Goal: Use online tool/utility

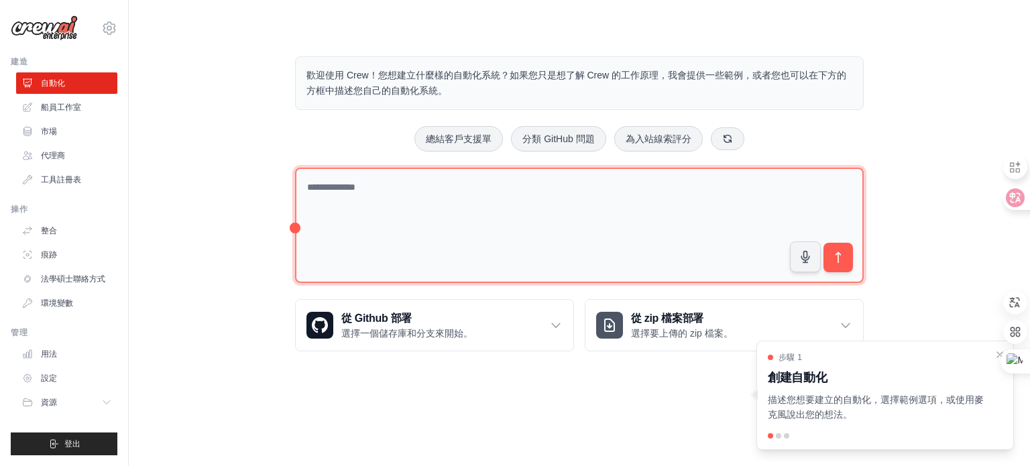
click at [526, 176] on textarea at bounding box center [579, 226] width 569 height 116
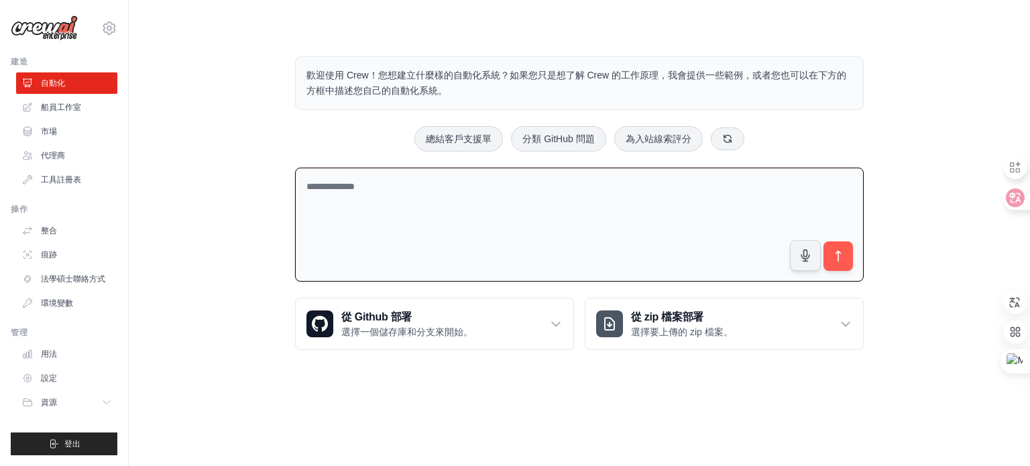
paste textarea "**********"
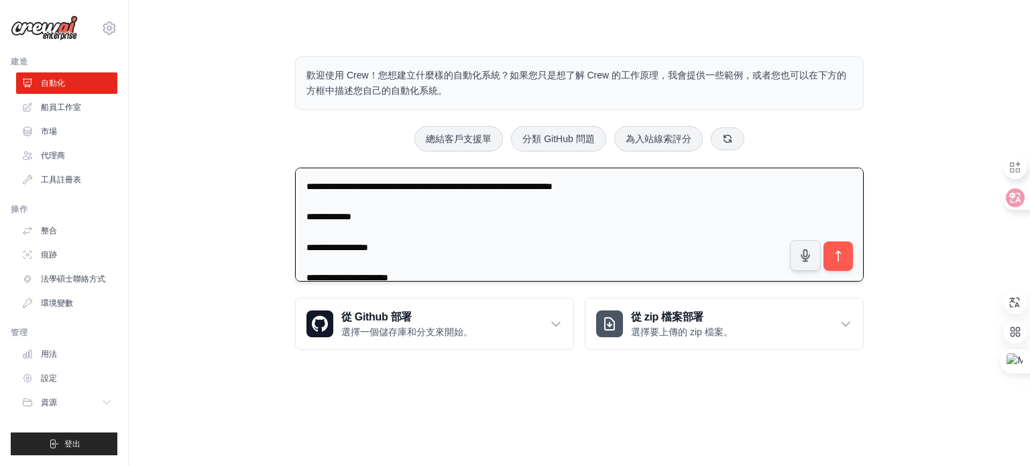
scroll to position [292, 0]
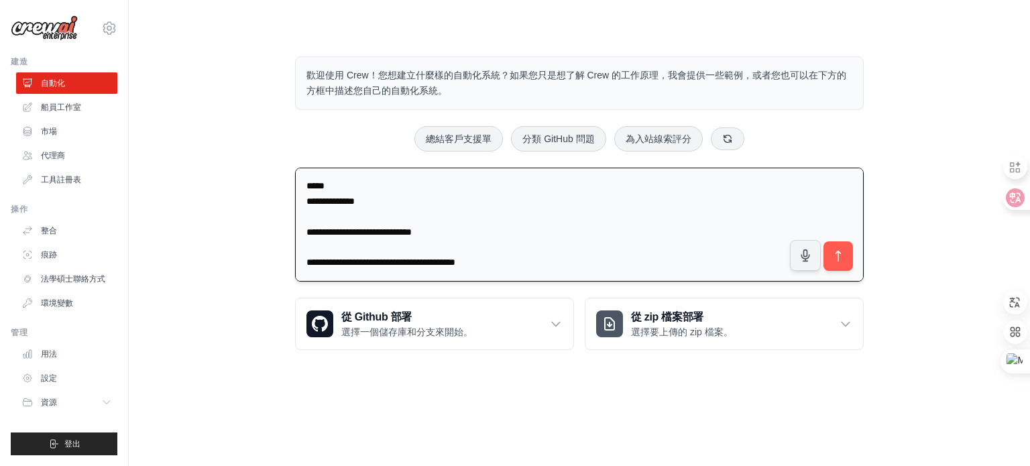
type textarea "**********"
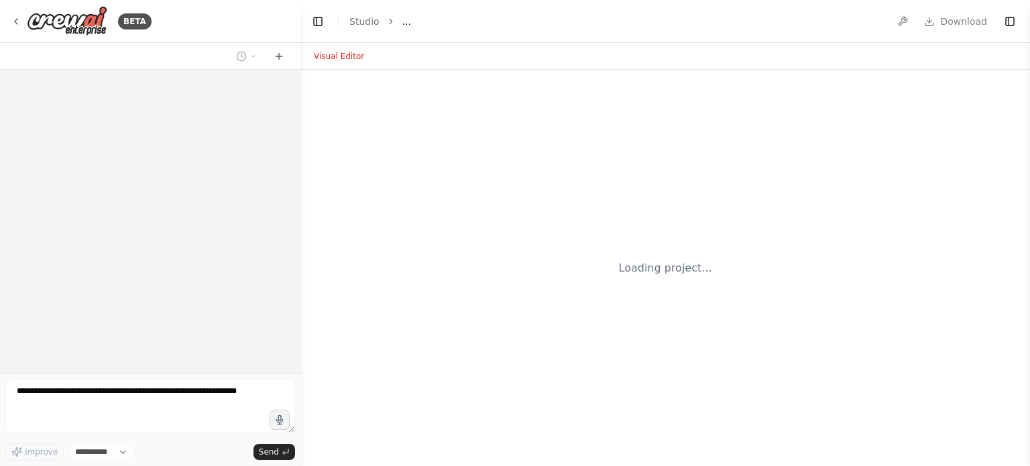
select select "****"
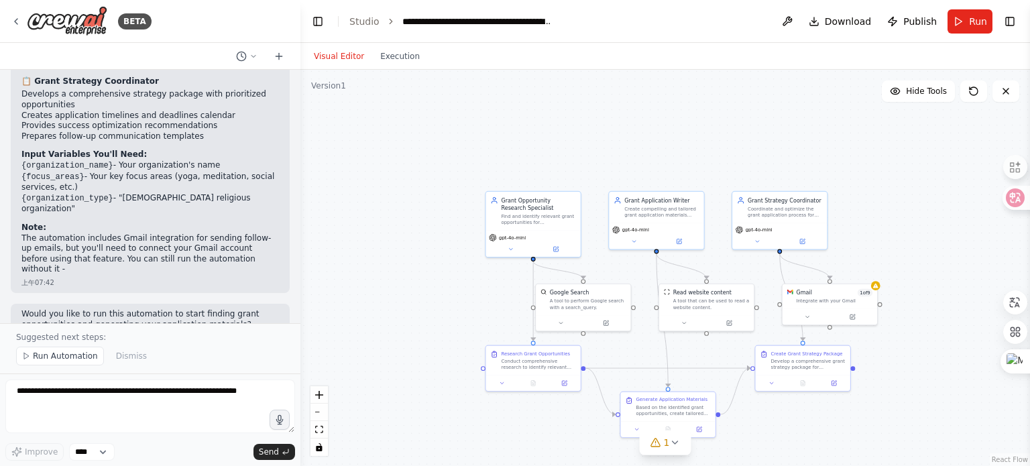
scroll to position [1324, 0]
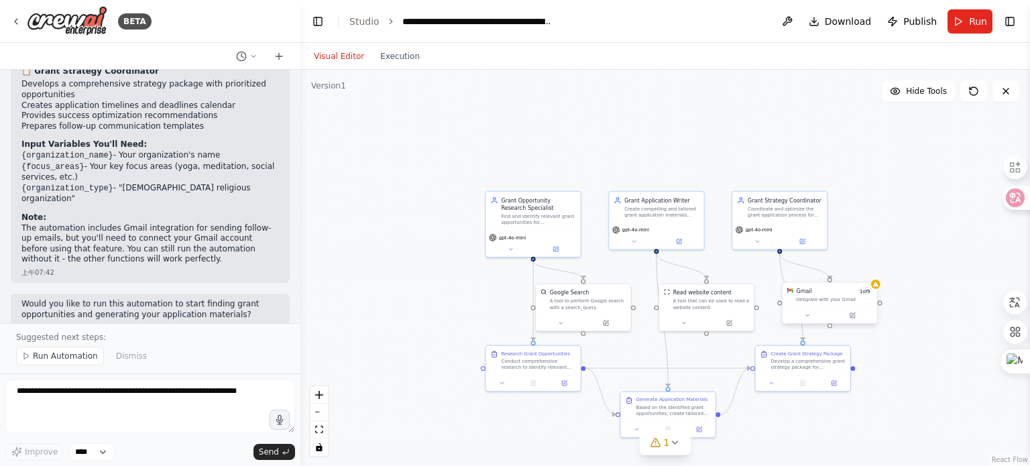
click at [840, 303] on div "Gmail 1 of 9 Integrate with your Gmail" at bounding box center [830, 295] width 95 height 25
click at [860, 321] on div at bounding box center [830, 315] width 95 height 16
click at [855, 317] on icon at bounding box center [852, 316] width 6 height 6
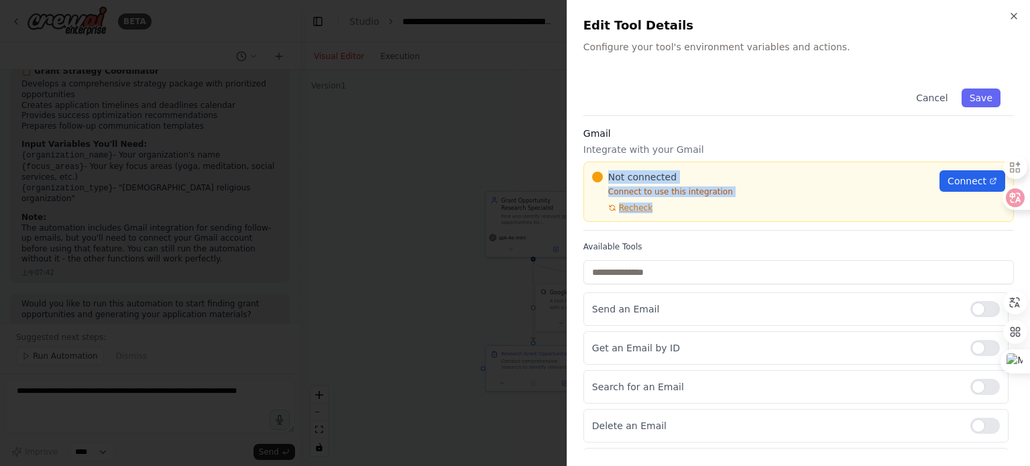
drag, startPoint x: 608, startPoint y: 172, endPoint x: 732, endPoint y: 198, distance: 127.5
click at [732, 198] on div "Not connected Connect to use this integration Recheck" at bounding box center [761, 191] width 339 height 43
click at [637, 148] on p "Integrate with your Gmail" at bounding box center [799, 149] width 431 height 13
click at [586, 147] on p "Integrate with your Gmail" at bounding box center [799, 149] width 431 height 13
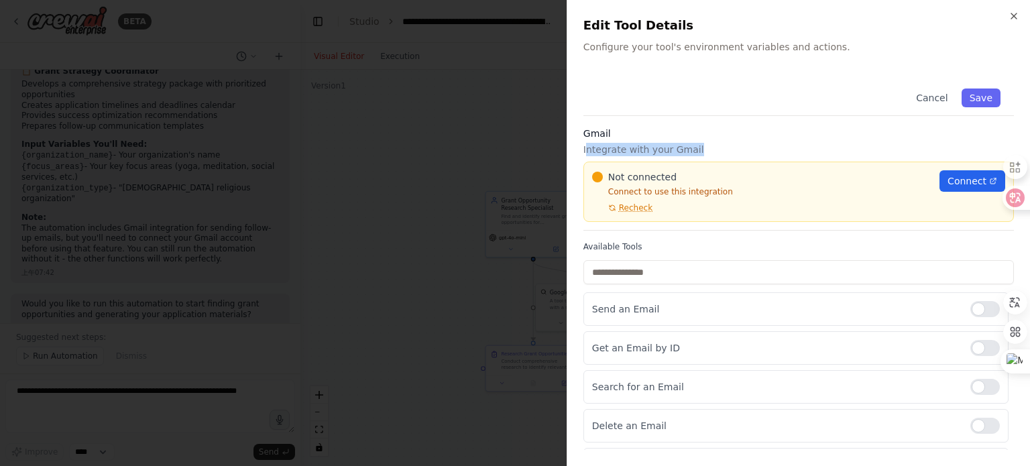
drag, startPoint x: 586, startPoint y: 147, endPoint x: 701, endPoint y: 152, distance: 115.5
click at [701, 152] on p "Integrate with your Gmail" at bounding box center [799, 149] width 431 height 13
click at [780, 146] on p "Integrate with your Gmail" at bounding box center [799, 149] width 431 height 13
click at [651, 145] on p "Integrate with your Gmail" at bounding box center [799, 149] width 431 height 13
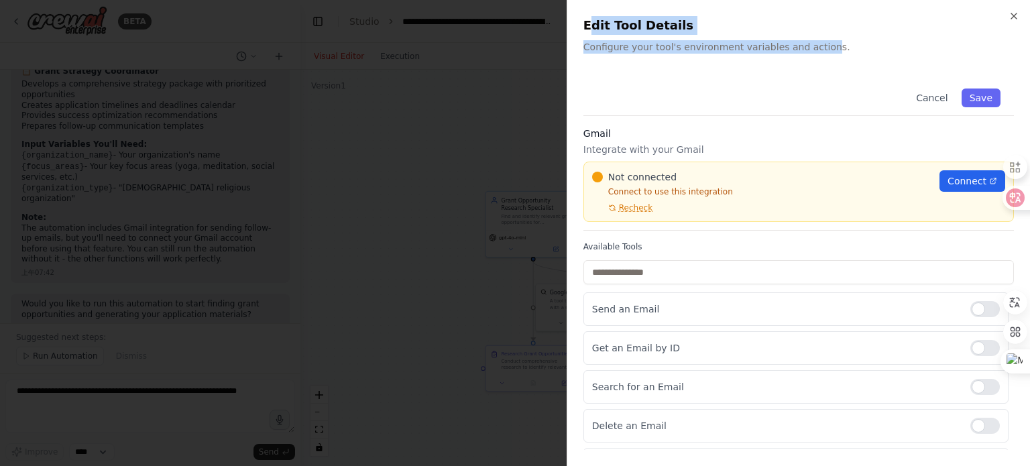
drag, startPoint x: 592, startPoint y: 25, endPoint x: 826, endPoint y: 54, distance: 235.8
click at [826, 54] on div "Close Edit Tool Details Configure your tool's environment variables and actions…" at bounding box center [799, 233] width 464 height 466
drag, startPoint x: 581, startPoint y: 23, endPoint x: 832, endPoint y: 61, distance: 253.8
click at [858, 63] on div "Close Edit Tool Details Configure your tool's environment variables and actions…" at bounding box center [799, 233] width 464 height 466
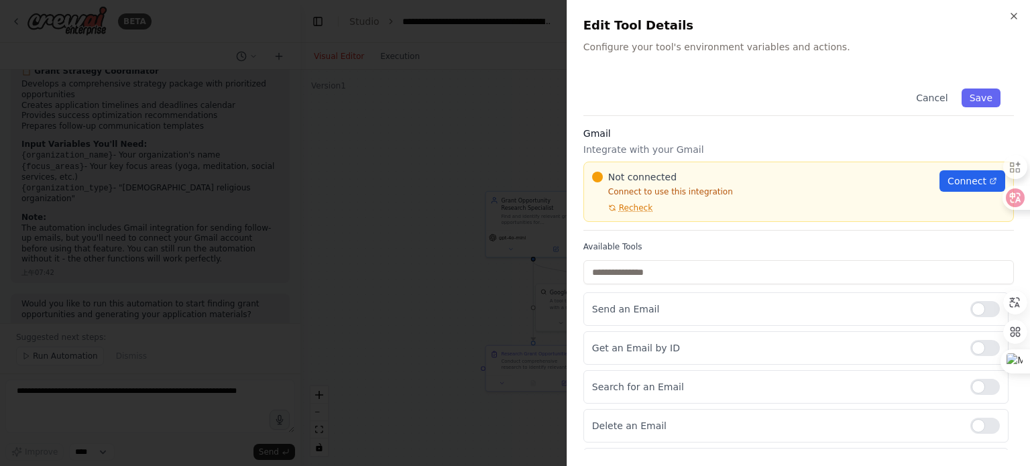
click at [617, 246] on label "Available Tools" at bounding box center [799, 246] width 431 height 11
drag, startPoint x: 585, startPoint y: 245, endPoint x: 637, endPoint y: 248, distance: 52.4
click at [637, 248] on label "Available Tools" at bounding box center [799, 246] width 431 height 11
drag, startPoint x: 612, startPoint y: 247, endPoint x: 582, endPoint y: 242, distance: 29.9
click at [582, 242] on div "Close Edit Tool Details Configure your tool's environment variables and actions…" at bounding box center [799, 233] width 464 height 466
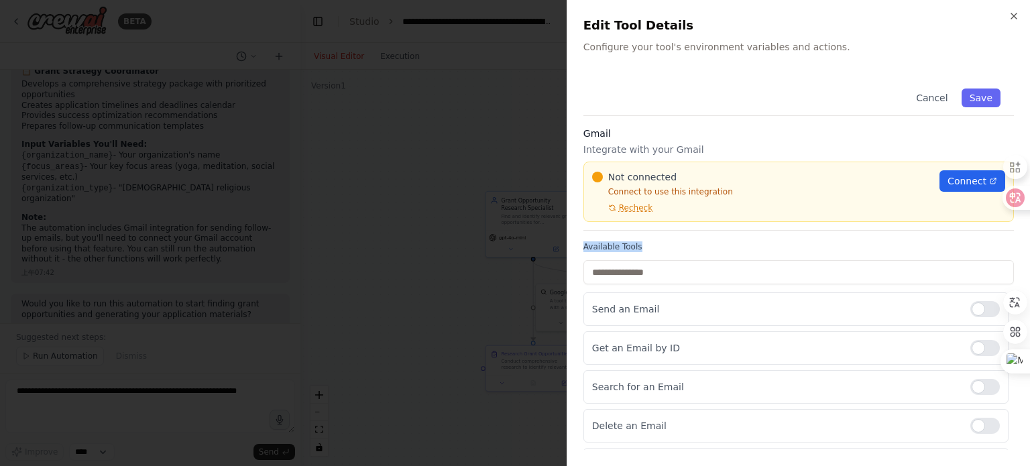
drag, startPoint x: 582, startPoint y: 242, endPoint x: 649, endPoint y: 246, distance: 66.5
click at [649, 246] on div "Close Edit Tool Details Configure your tool's environment variables and actions…" at bounding box center [799, 233] width 464 height 466
click at [754, 271] on input "text" at bounding box center [799, 272] width 431 height 24
drag, startPoint x: 591, startPoint y: 274, endPoint x: 639, endPoint y: 276, distance: 48.3
click at [639, 276] on input "text" at bounding box center [799, 272] width 431 height 24
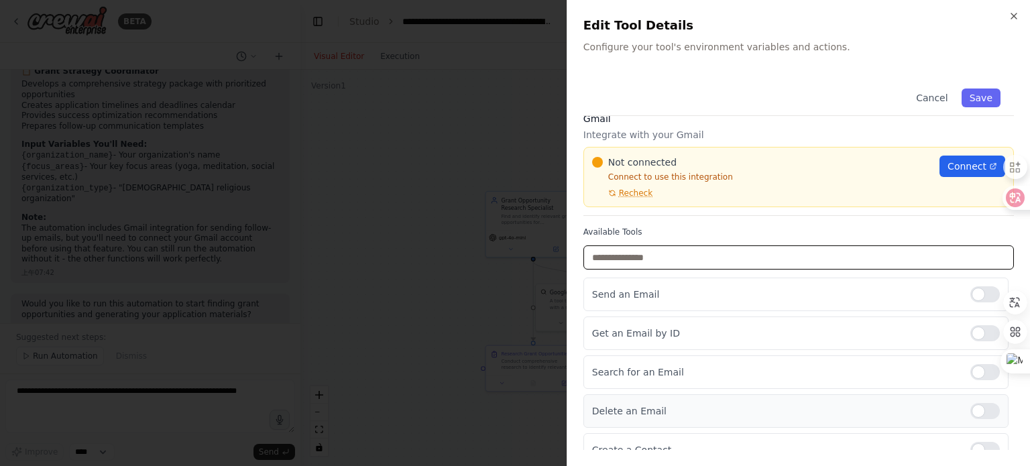
scroll to position [0, 0]
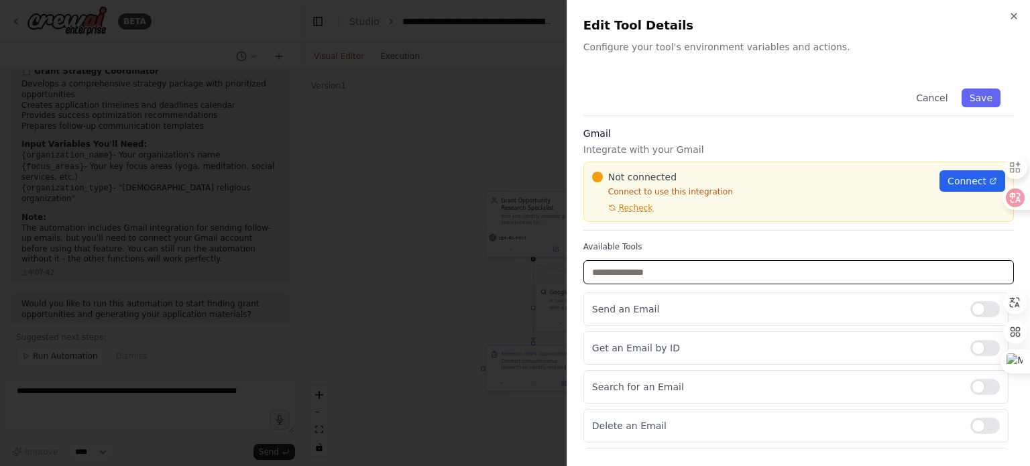
click at [644, 268] on input "text" at bounding box center [799, 272] width 431 height 24
click at [633, 147] on p "Integrate with your Gmail" at bounding box center [799, 149] width 431 height 13
click at [584, 152] on p "Integrate with your Gmail" at bounding box center [799, 149] width 431 height 13
drag, startPoint x: 583, startPoint y: 152, endPoint x: 698, endPoint y: 146, distance: 114.9
click at [698, 146] on p "Integrate with your Gmail" at bounding box center [799, 149] width 431 height 13
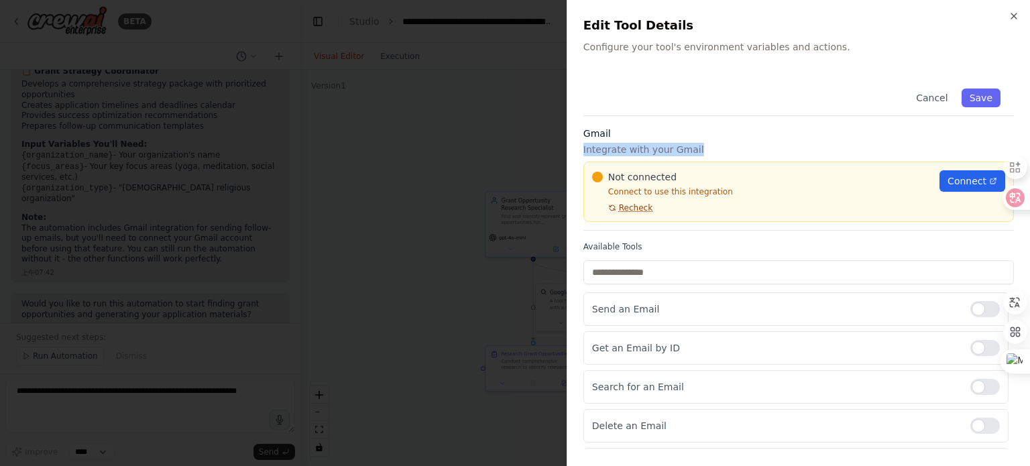
click at [631, 204] on span "Recheck" at bounding box center [636, 208] width 34 height 11
click at [665, 127] on h3 "Gmail" at bounding box center [799, 133] width 431 height 13
click at [591, 148] on p "Integrate with your Gmail" at bounding box center [799, 149] width 431 height 13
click at [584, 148] on p "Integrate with your Gmail" at bounding box center [799, 149] width 431 height 13
click at [679, 152] on p "Integrate with your Gmail" at bounding box center [799, 149] width 431 height 13
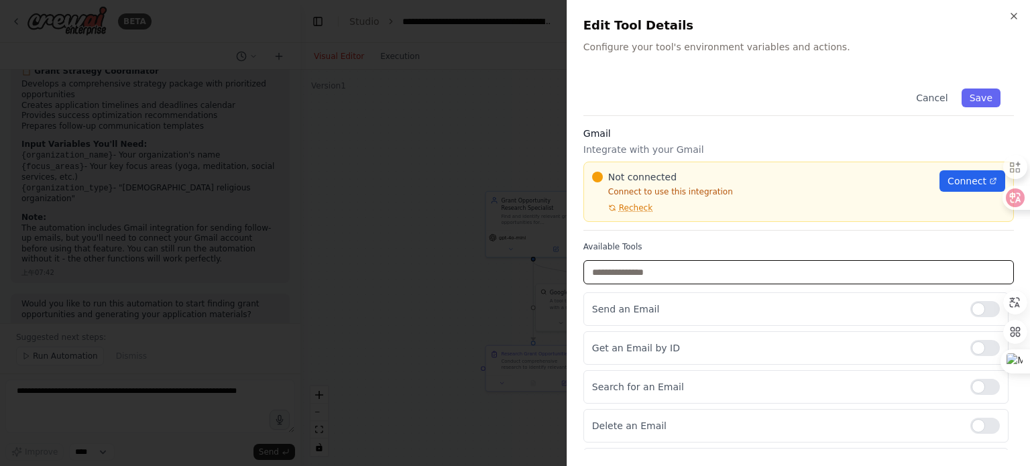
click at [649, 272] on input "text" at bounding box center [799, 272] width 431 height 24
click at [603, 313] on p "Send an Email" at bounding box center [776, 309] width 368 height 13
click at [623, 348] on p "Get an Email by ID" at bounding box center [776, 347] width 368 height 13
click at [977, 350] on div at bounding box center [986, 348] width 30 height 16
click at [971, 348] on div at bounding box center [986, 348] width 30 height 16
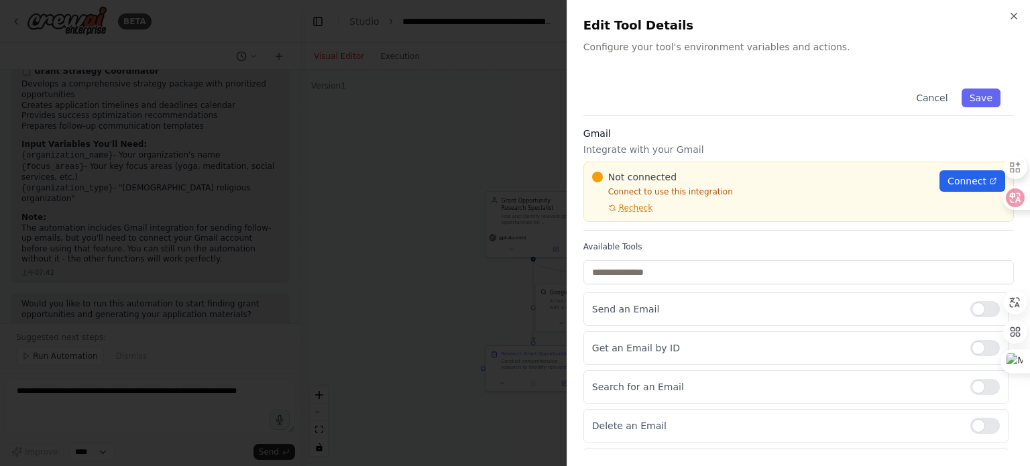
click at [624, 157] on div "Gmail Integrate with your Gmail Not connected Connect to use this integration R…" at bounding box center [799, 179] width 431 height 104
click at [668, 276] on input "text" at bounding box center [799, 272] width 431 height 24
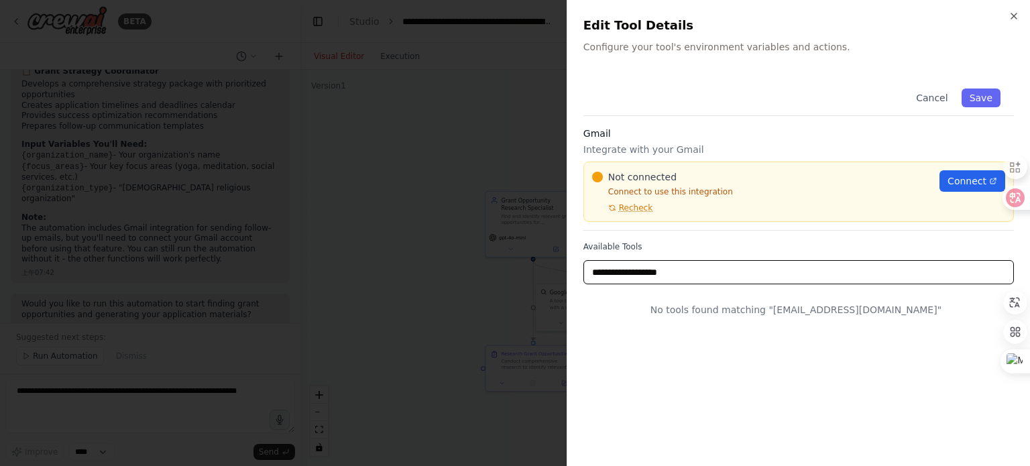
type input "**********"
click at [812, 376] on div "**********" at bounding box center [799, 262] width 431 height 375
drag, startPoint x: 742, startPoint y: 277, endPoint x: 566, endPoint y: 252, distance: 177.5
click at [567, 252] on div "**********" at bounding box center [799, 233] width 464 height 466
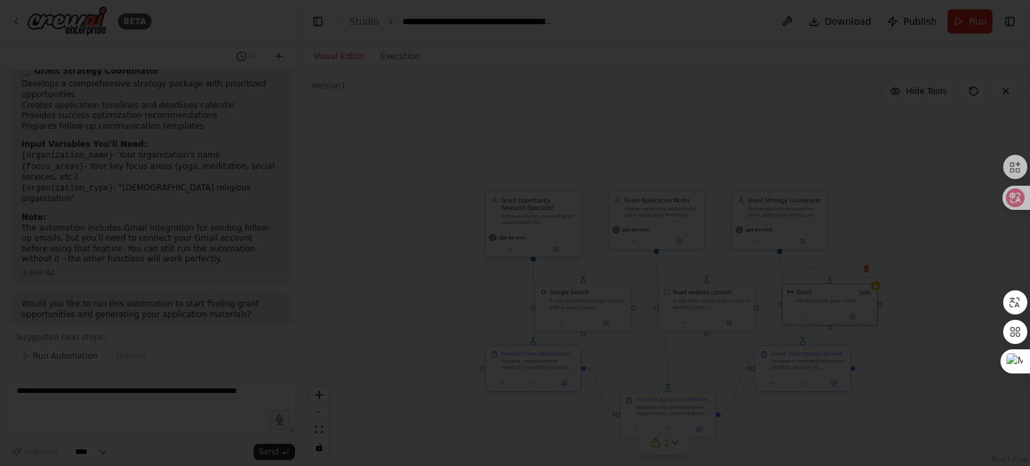
click at [519, 150] on div at bounding box center [515, 233] width 1030 height 466
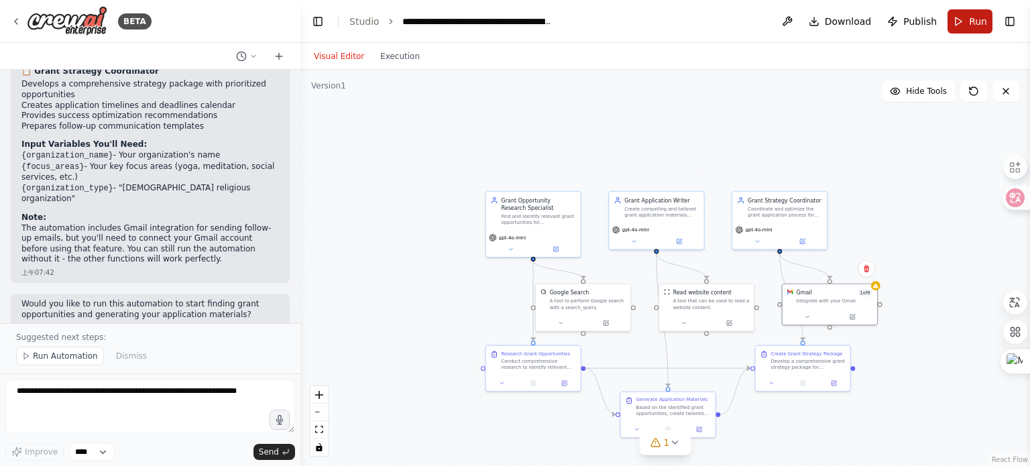
click at [987, 20] on button "Run" at bounding box center [970, 21] width 45 height 24
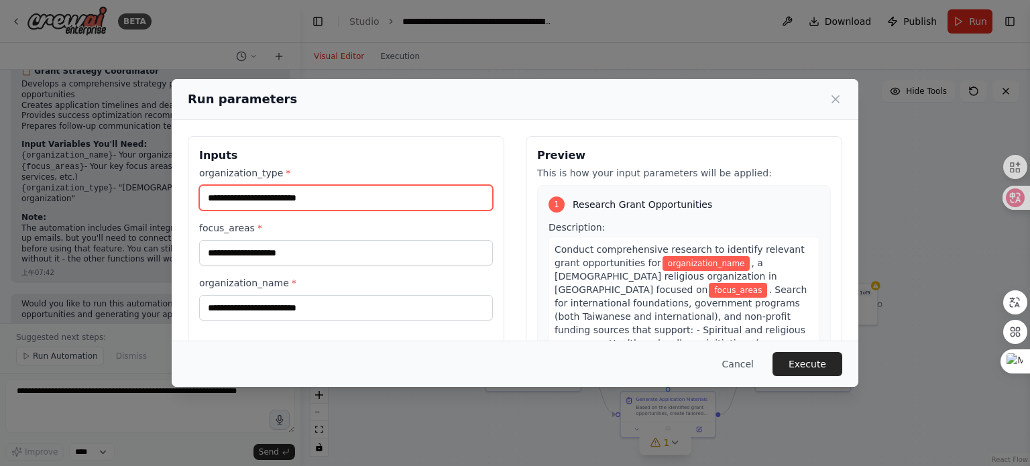
click at [373, 199] on input "organization_type *" at bounding box center [346, 197] width 294 height 25
type input "*"
type input "**********"
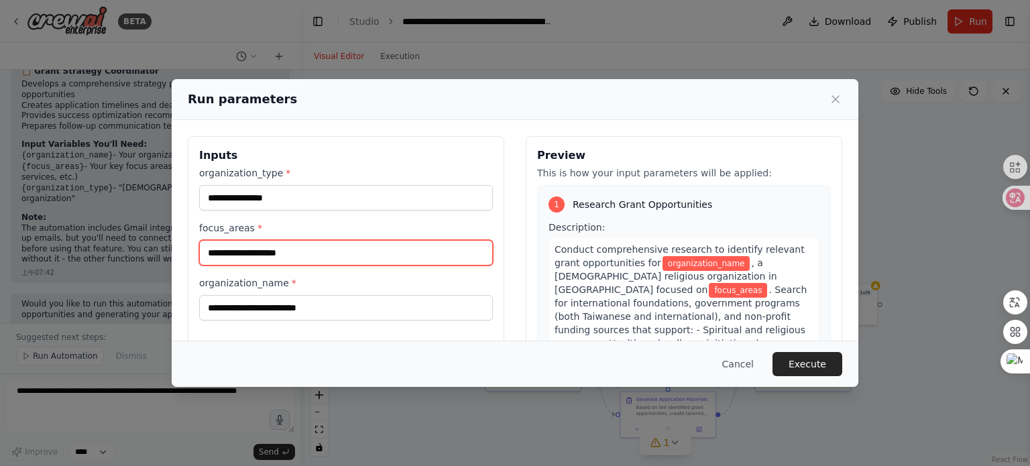
click at [371, 243] on input "focus_areas *" at bounding box center [346, 252] width 294 height 25
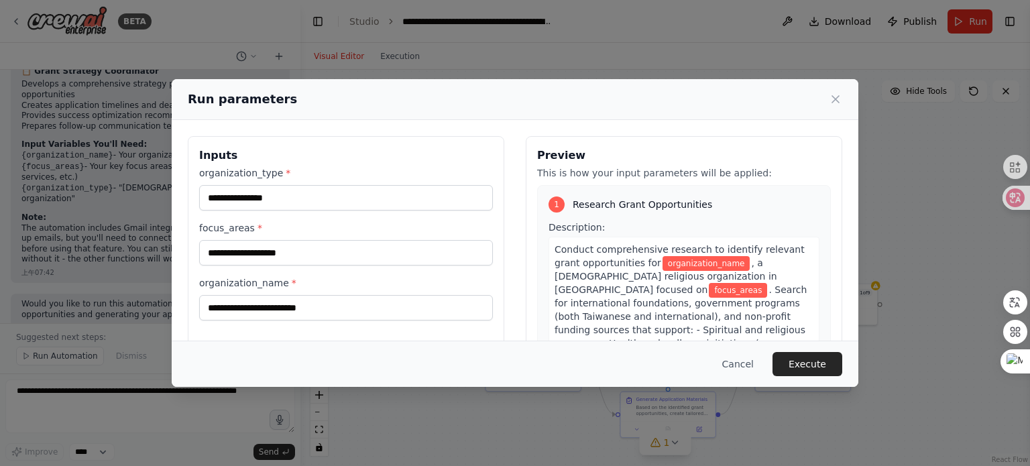
drag, startPoint x: 513, startPoint y: 357, endPoint x: 500, endPoint y: 355, distance: 13.6
click at [513, 357] on div "Cancel Execute" at bounding box center [515, 364] width 655 height 24
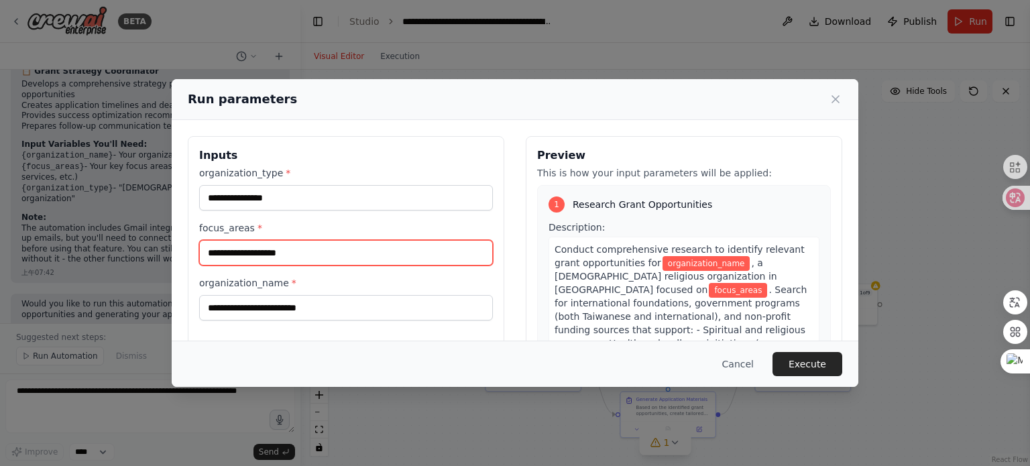
click at [253, 253] on input "focus_areas *" at bounding box center [346, 252] width 294 height 25
click at [239, 256] on input "**********" at bounding box center [346, 252] width 294 height 25
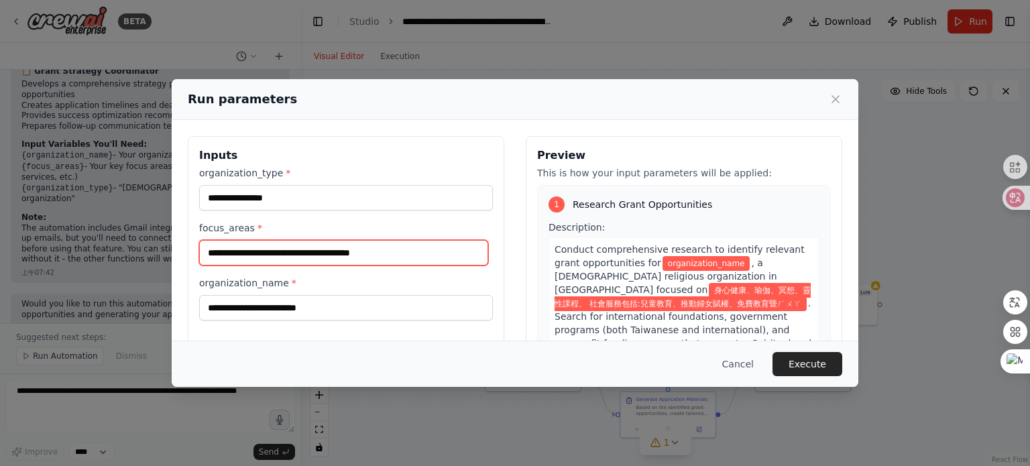
scroll to position [0, 107]
type input "**********"
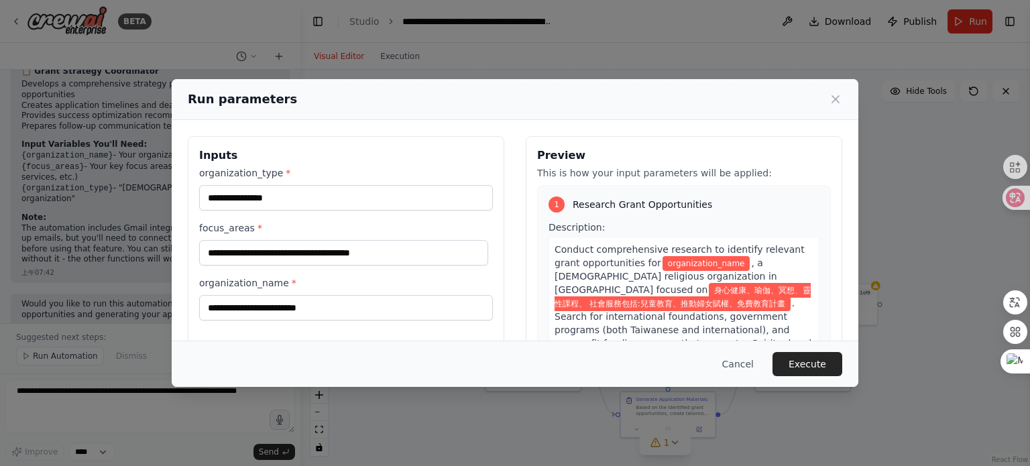
scroll to position [0, 0]
click at [500, 360] on div "Cancel Execute" at bounding box center [515, 364] width 655 height 24
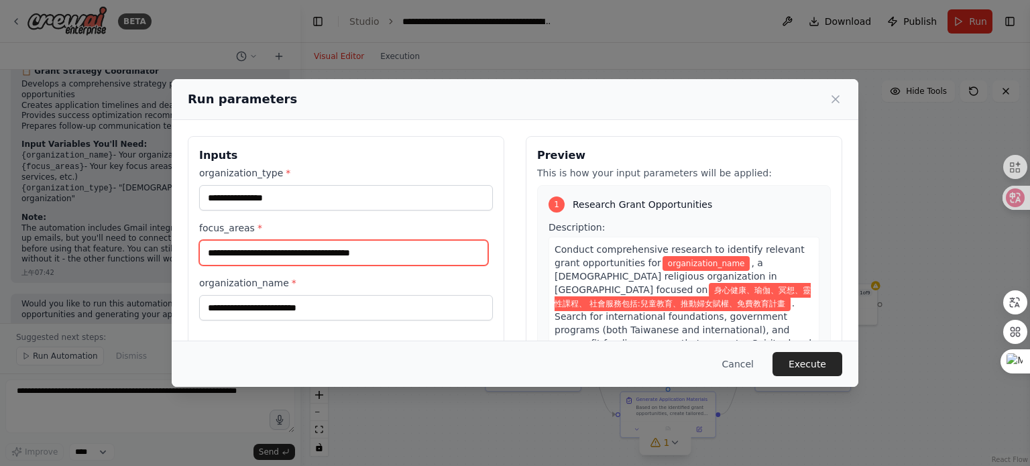
click at [455, 254] on input "**********" at bounding box center [343, 252] width 289 height 25
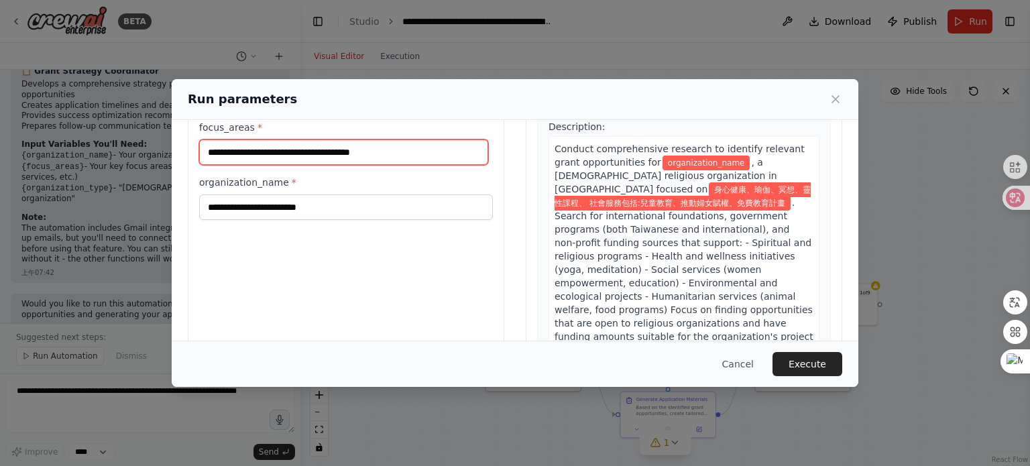
scroll to position [129, 0]
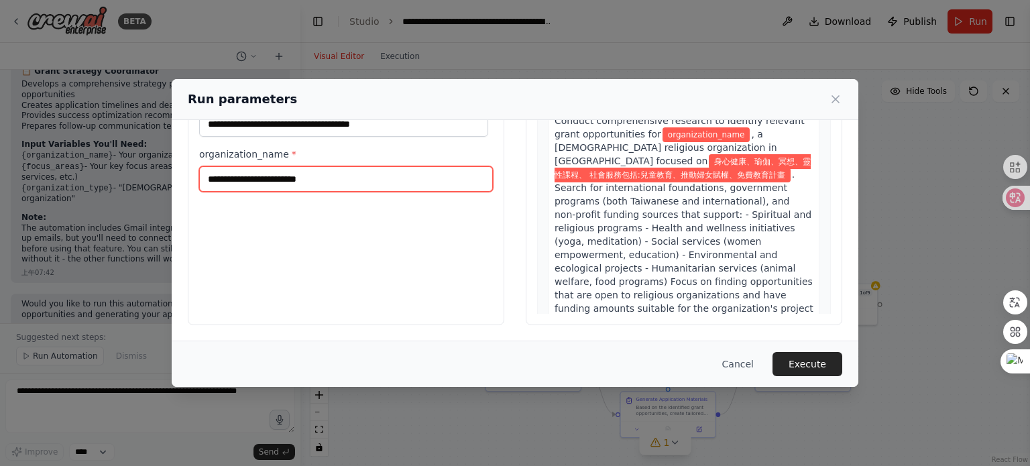
click at [284, 183] on input "organization_name *" at bounding box center [346, 178] width 294 height 25
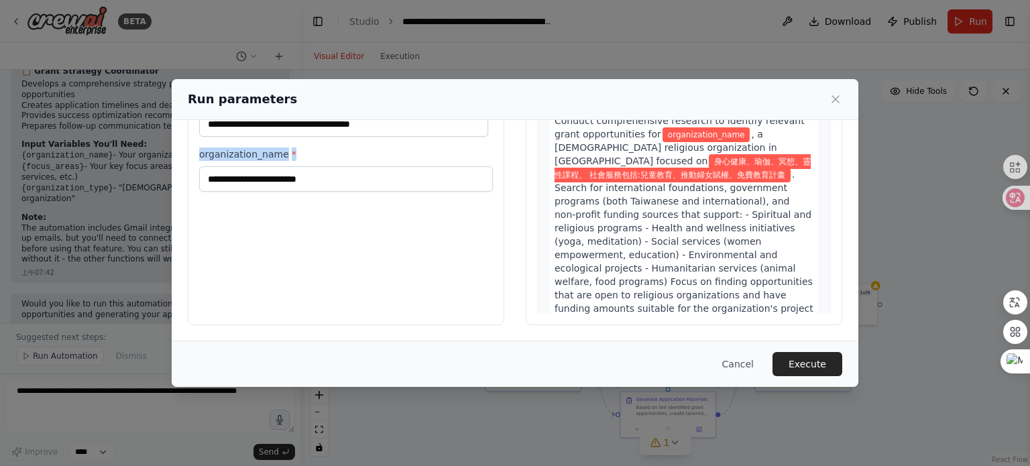
drag, startPoint x: 201, startPoint y: 152, endPoint x: 281, endPoint y: 161, distance: 81.0
click at [309, 160] on div "organization_name *" at bounding box center [346, 170] width 294 height 44
click at [390, 265] on div "**********" at bounding box center [346, 166] width 317 height 318
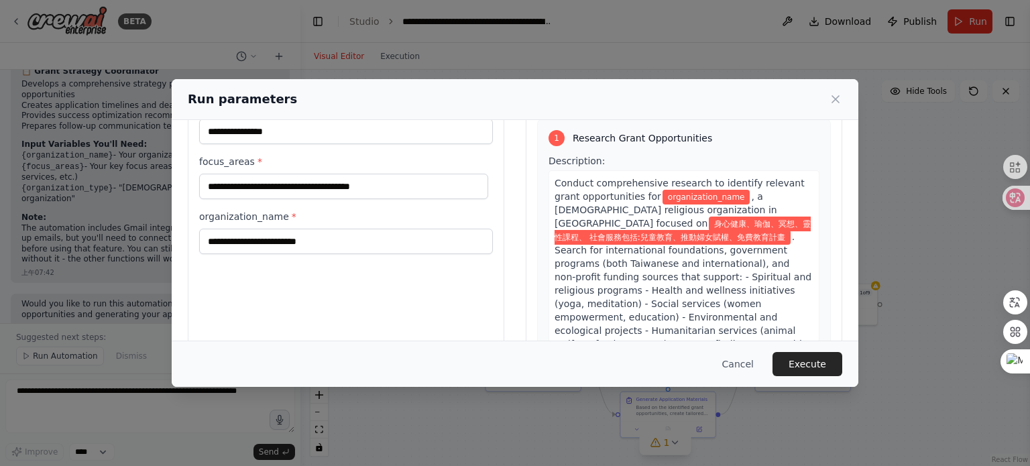
scroll to position [62, 0]
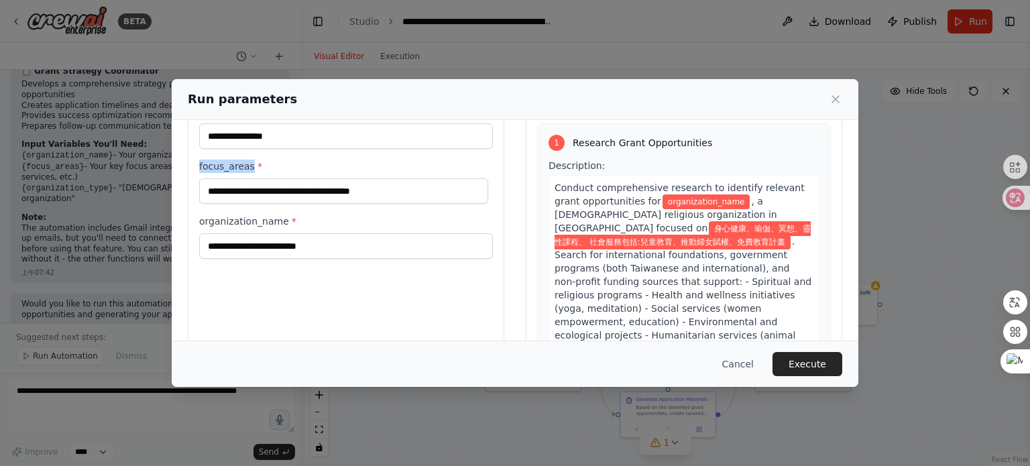
drag, startPoint x: 199, startPoint y: 166, endPoint x: 250, endPoint y: 166, distance: 51.0
click at [250, 166] on label "focus_areas *" at bounding box center [346, 166] width 294 height 13
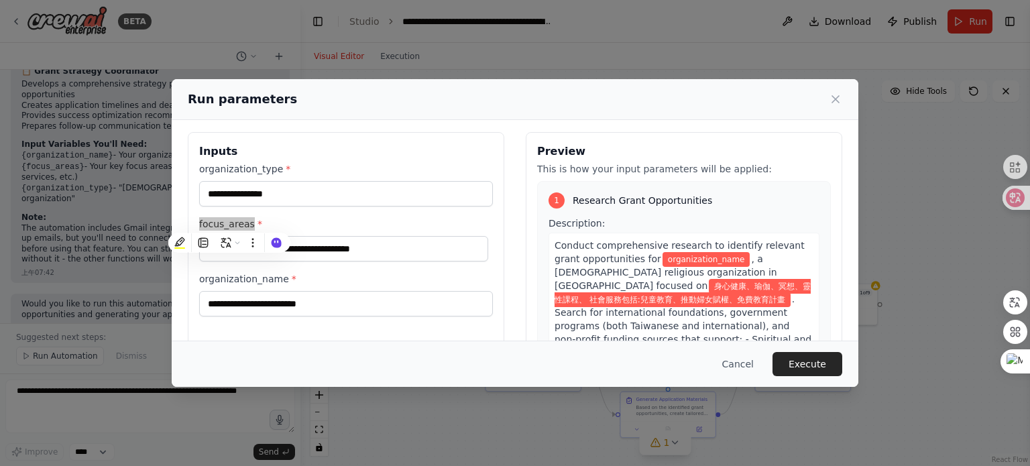
scroll to position [0, 0]
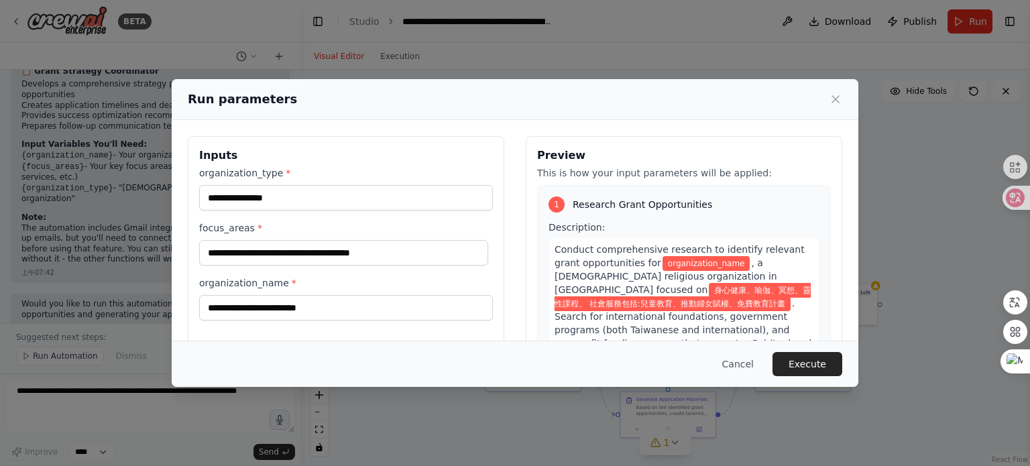
drag, startPoint x: 200, startPoint y: 286, endPoint x: 270, endPoint y: 290, distance: 69.9
click at [270, 290] on div "organization_name *" at bounding box center [346, 298] width 294 height 44
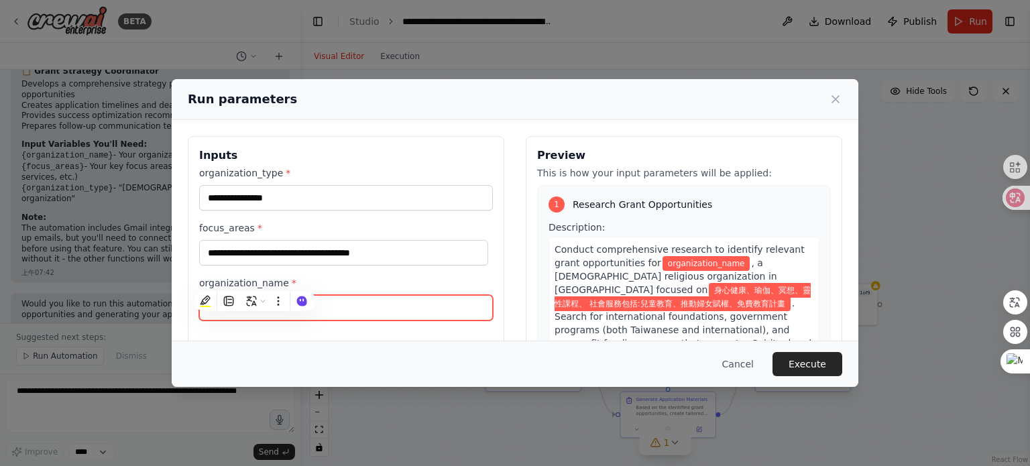
click at [357, 312] on input "organization_name *" at bounding box center [346, 307] width 294 height 25
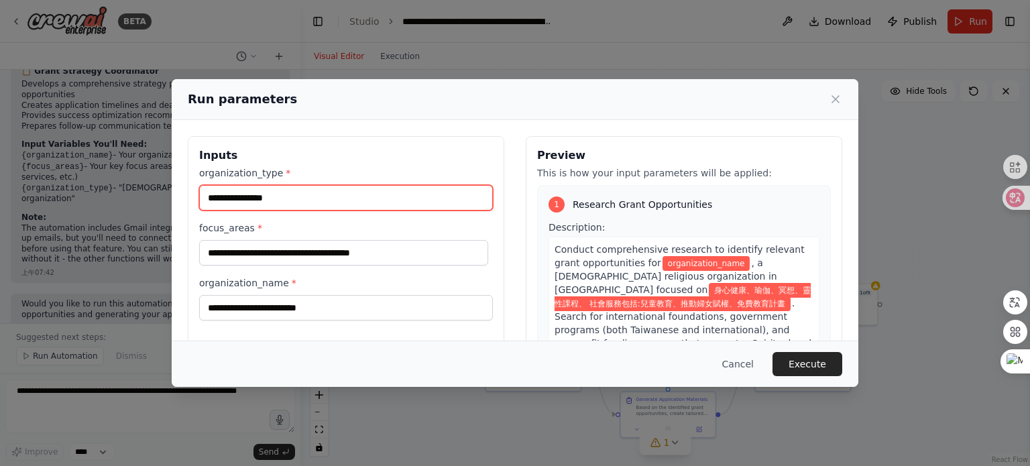
drag, startPoint x: 361, startPoint y: 203, endPoint x: 176, endPoint y: 201, distance: 185.1
click at [176, 201] on div "**********" at bounding box center [515, 295] width 687 height 350
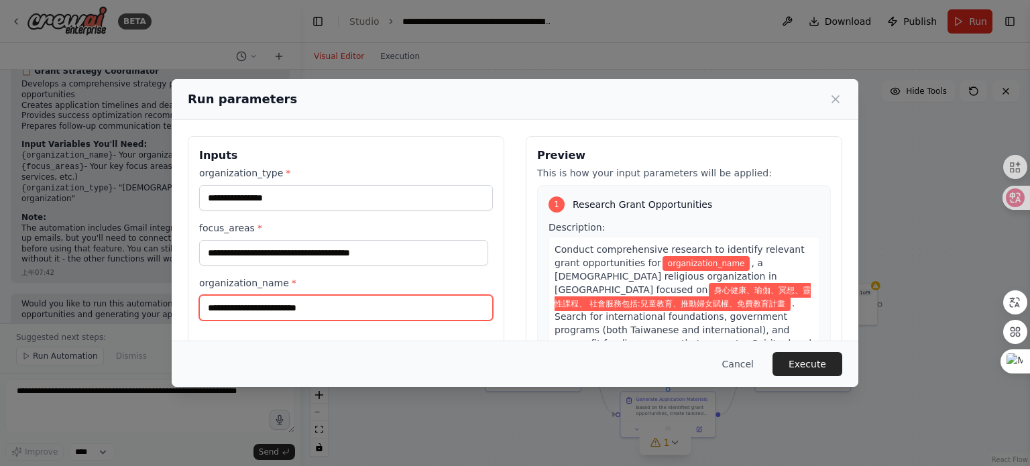
click at [247, 306] on input "organization_name *" at bounding box center [346, 307] width 294 height 25
paste input "**********"
type input "**********"
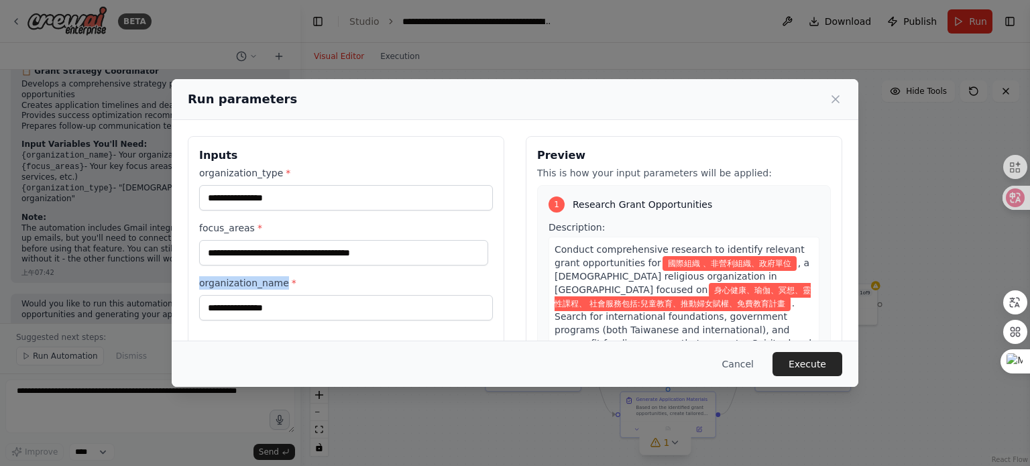
drag, startPoint x: 197, startPoint y: 283, endPoint x: 284, endPoint y: 288, distance: 86.7
click at [284, 288] on div "**********" at bounding box center [346, 295] width 317 height 318
copy label "organization_name"
click at [836, 356] on button "Execute" at bounding box center [808, 364] width 70 height 24
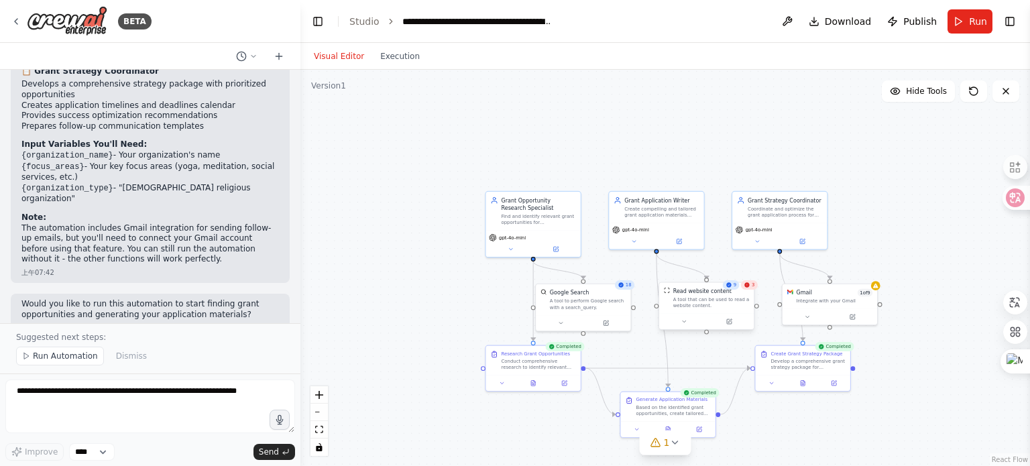
click at [751, 292] on div "Read website content A tool that can be used to read a website content." at bounding box center [706, 298] width 95 height 31
click at [735, 329] on div at bounding box center [706, 322] width 95 height 16
click at [730, 326] on div at bounding box center [710, 322] width 95 height 16
click at [735, 322] on icon at bounding box center [733, 321] width 5 height 5
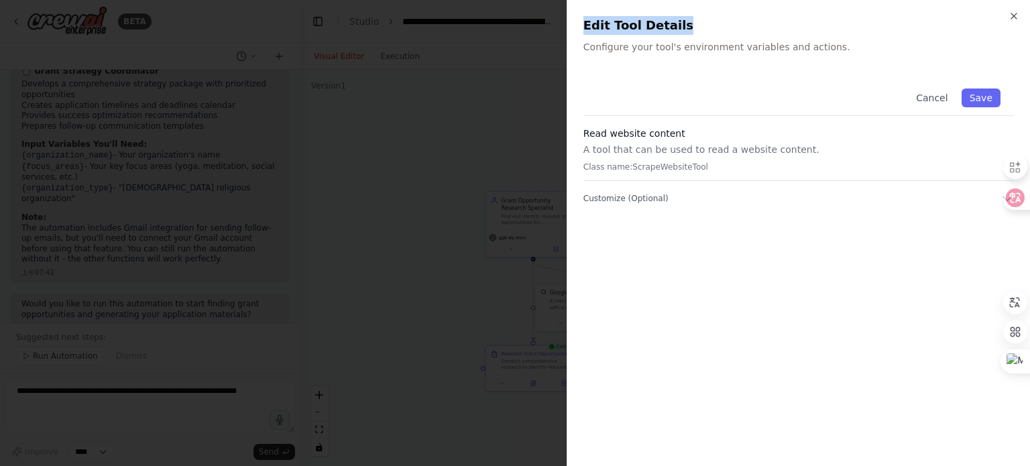
drag, startPoint x: 584, startPoint y: 27, endPoint x: 683, endPoint y: 28, distance: 98.6
click at [698, 25] on h2 "Edit Tool Details" at bounding box center [799, 25] width 431 height 19
drag, startPoint x: 657, startPoint y: 19, endPoint x: 635, endPoint y: 99, distance: 82.7
click at [635, 99] on div "Cancel Save" at bounding box center [799, 95] width 431 height 41
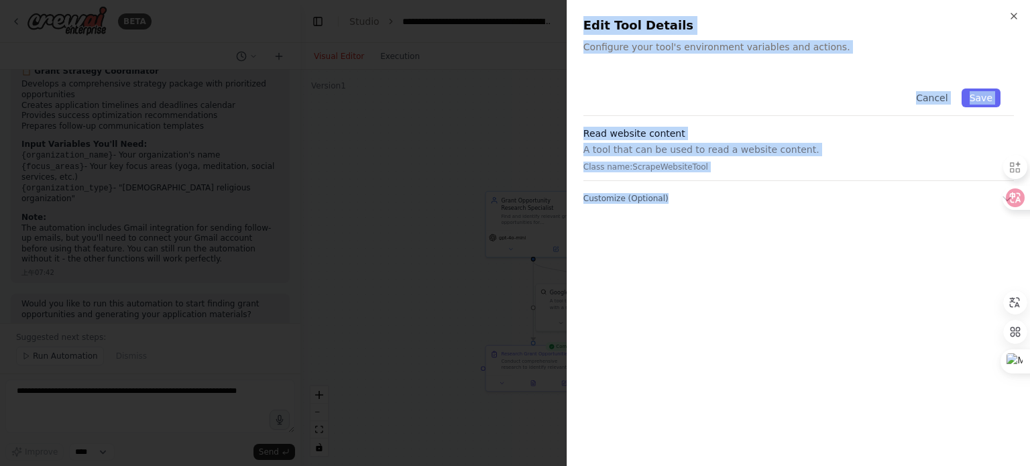
drag, startPoint x: 583, startPoint y: 28, endPoint x: 732, endPoint y: 183, distance: 215.4
click at [769, 203] on div "Close Edit Tool Details Configure your tool's environment variables and actions…" at bounding box center [799, 233] width 464 height 466
click at [1010, 66] on div "Close Edit Tool Details Configure your tool's environment variables and actions…" at bounding box center [799, 233] width 464 height 466
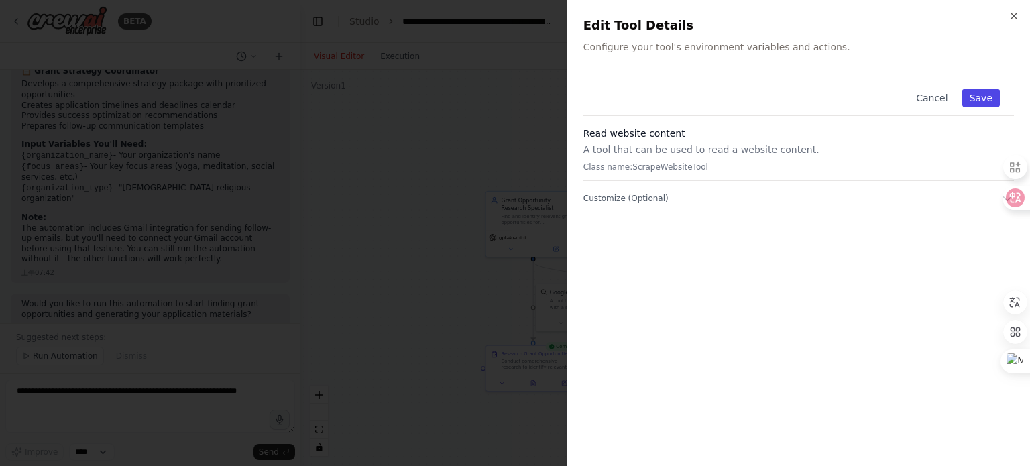
click at [990, 100] on button "Save" at bounding box center [981, 98] width 39 height 19
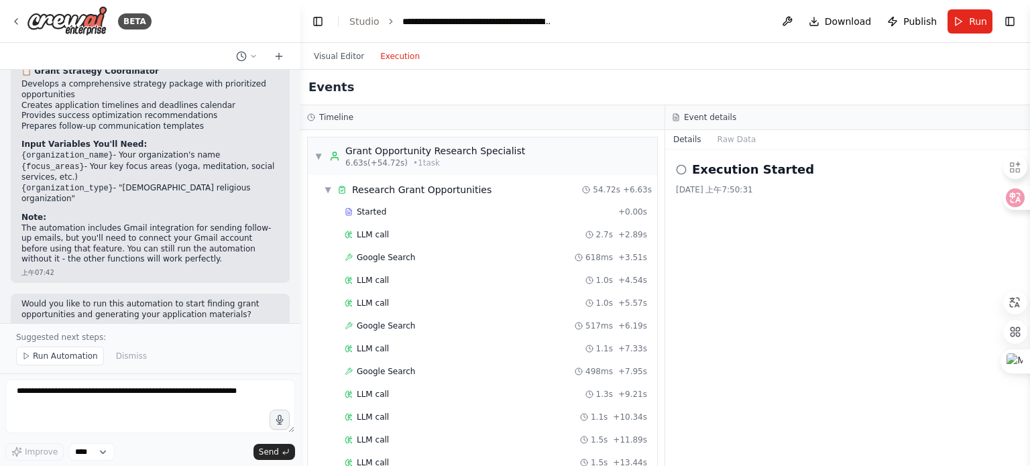
click at [396, 58] on button "Execution" at bounding box center [400, 56] width 56 height 16
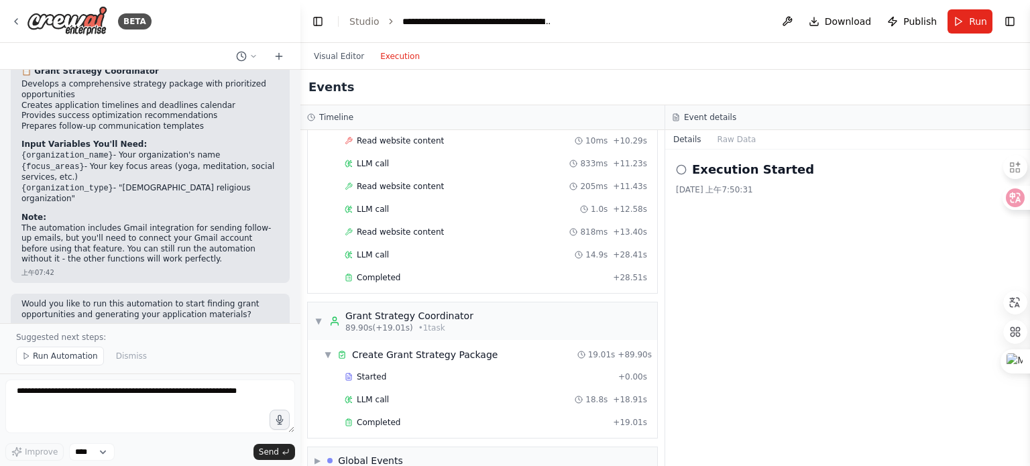
scroll to position [1609, 0]
click at [400, 415] on div "Completed" at bounding box center [476, 420] width 263 height 11
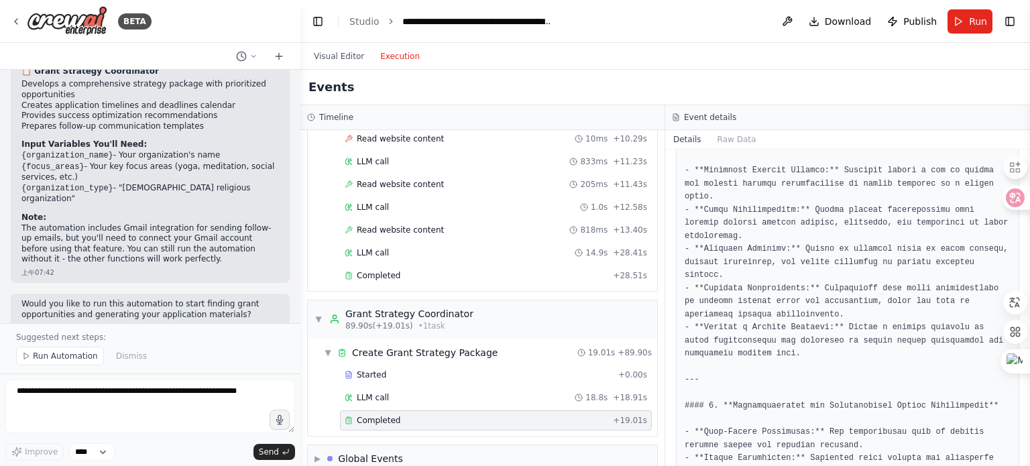
scroll to position [1992, 0]
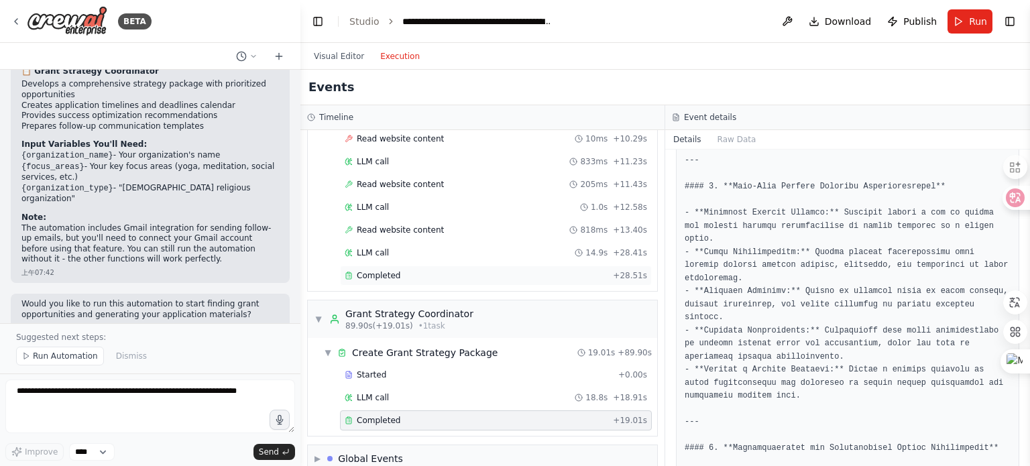
click at [390, 270] on span "Completed" at bounding box center [379, 275] width 44 height 11
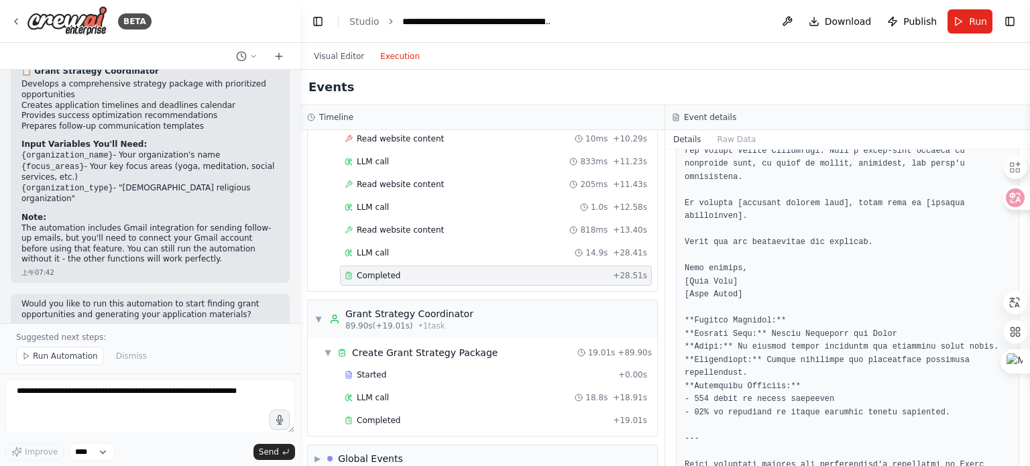
scroll to position [2546, 0]
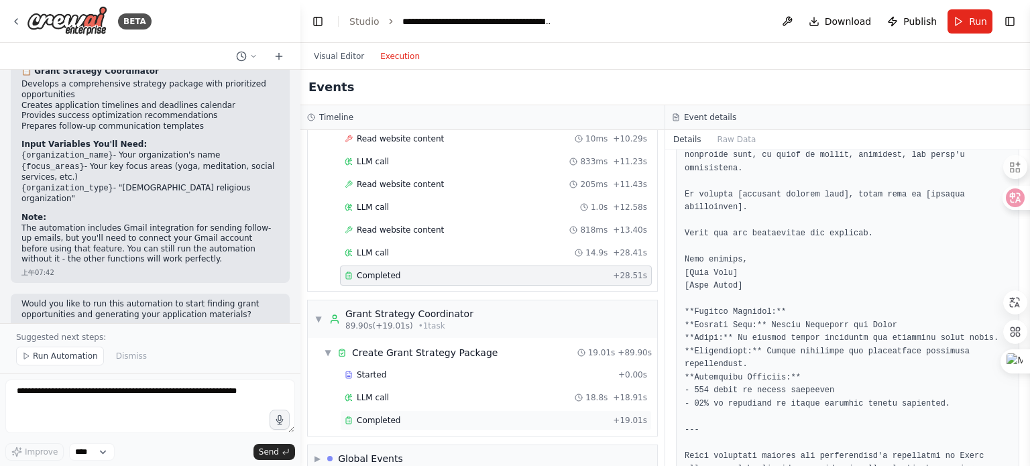
click at [427, 415] on div "Completed" at bounding box center [476, 420] width 263 height 11
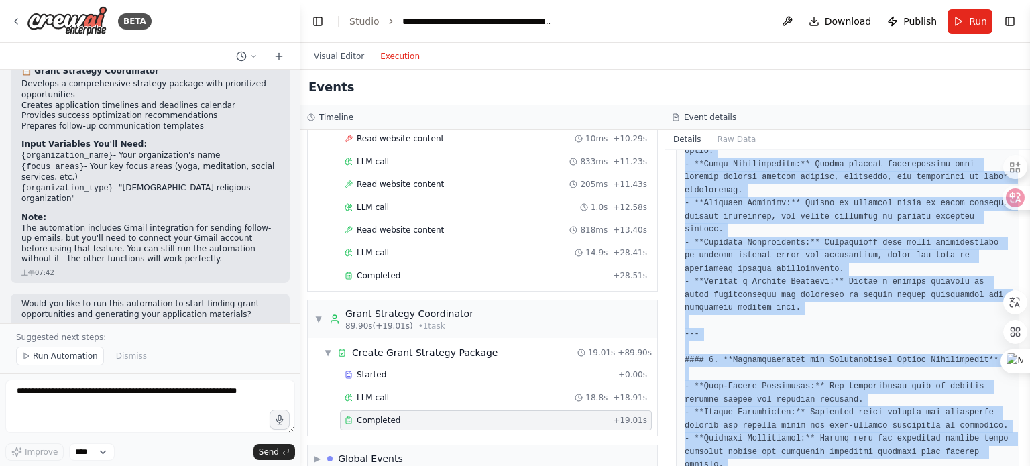
scroll to position [2193, 0]
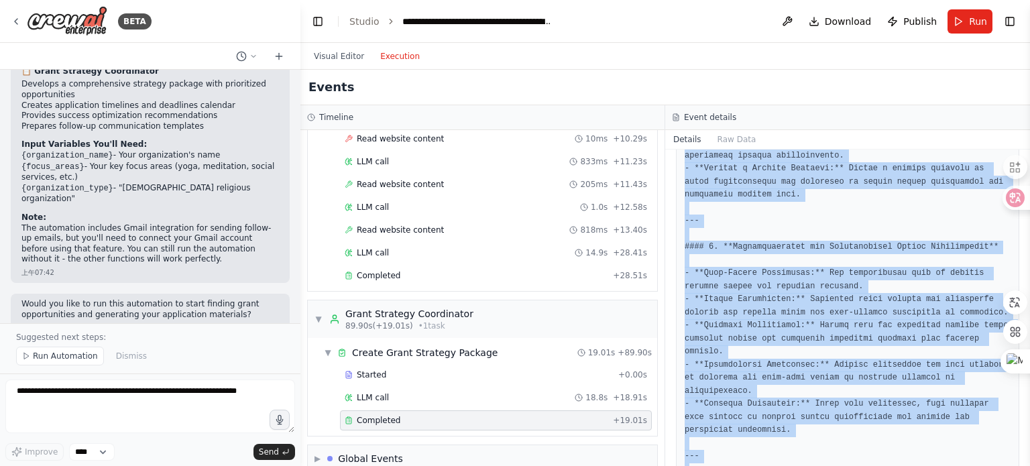
drag, startPoint x: 684, startPoint y: 241, endPoint x: 908, endPoint y: 431, distance: 293.6
copy pre "### Comprehensive Grant Strategy Package for 國際組織 、非營利組織、政府單位 --- #### 1. **Pri…"
